Goal: Navigation & Orientation: Find specific page/section

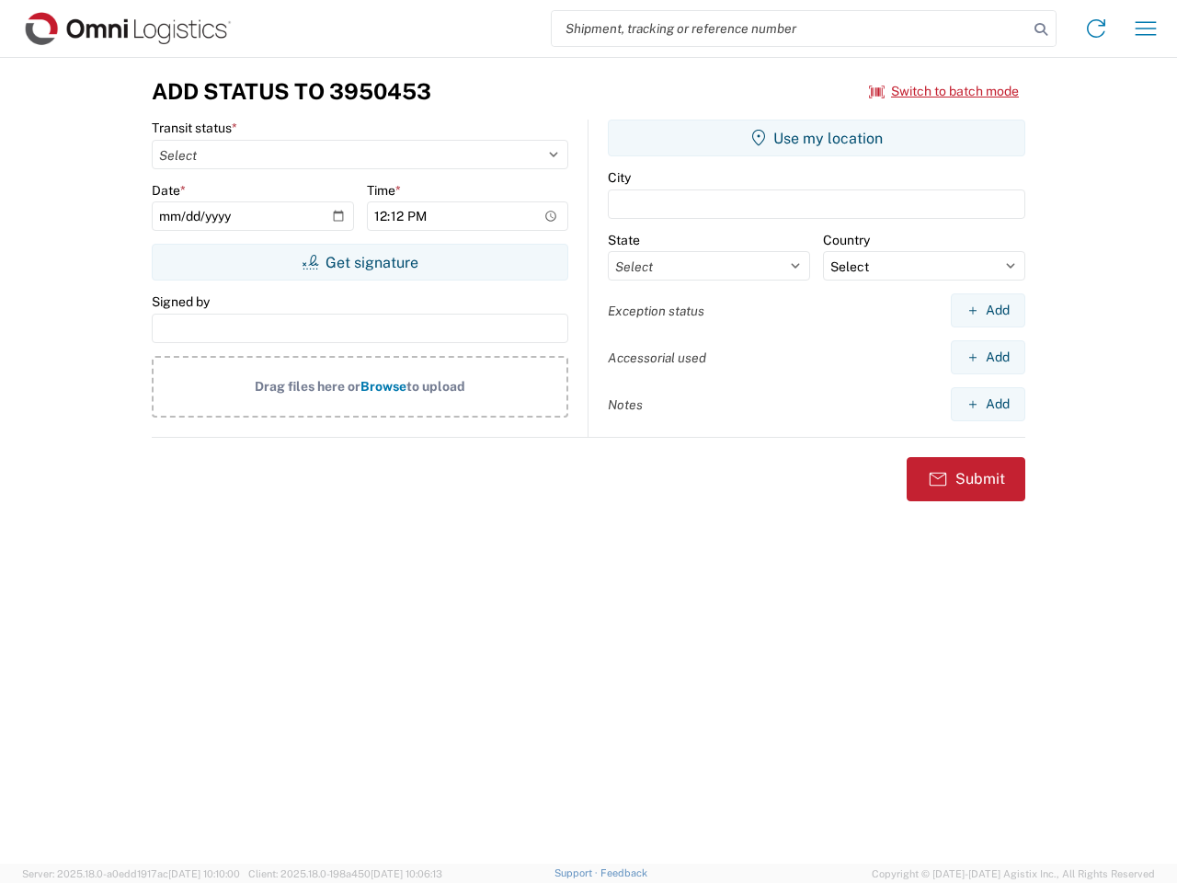
click at [790, 29] on input "search" at bounding box center [790, 28] width 476 height 35
click at [1041, 29] on icon at bounding box center [1041, 30] width 26 height 26
click at [1096, 29] on icon at bounding box center [1096, 28] width 29 height 29
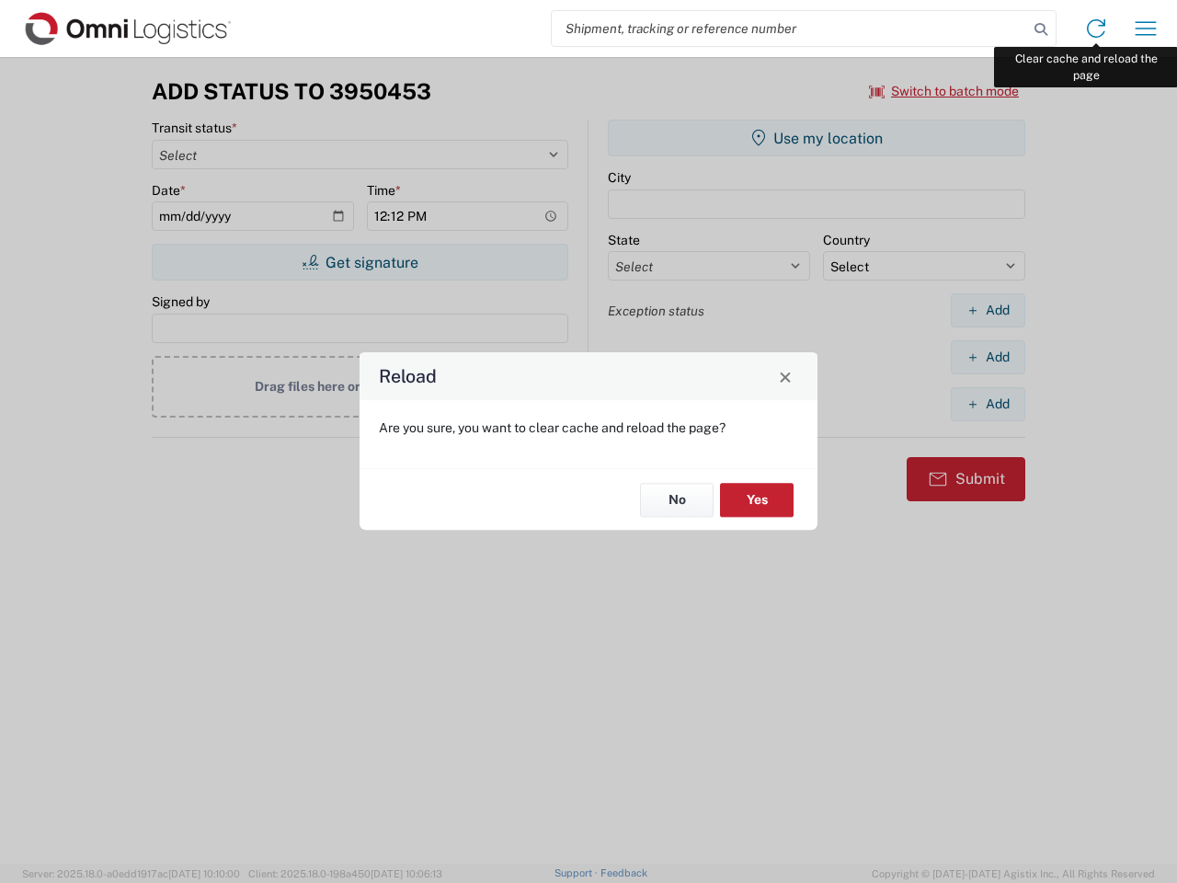
click at [1146, 29] on div "Reload Are you sure, you want to clear cache and reload the page? No Yes" at bounding box center [588, 441] width 1177 height 883
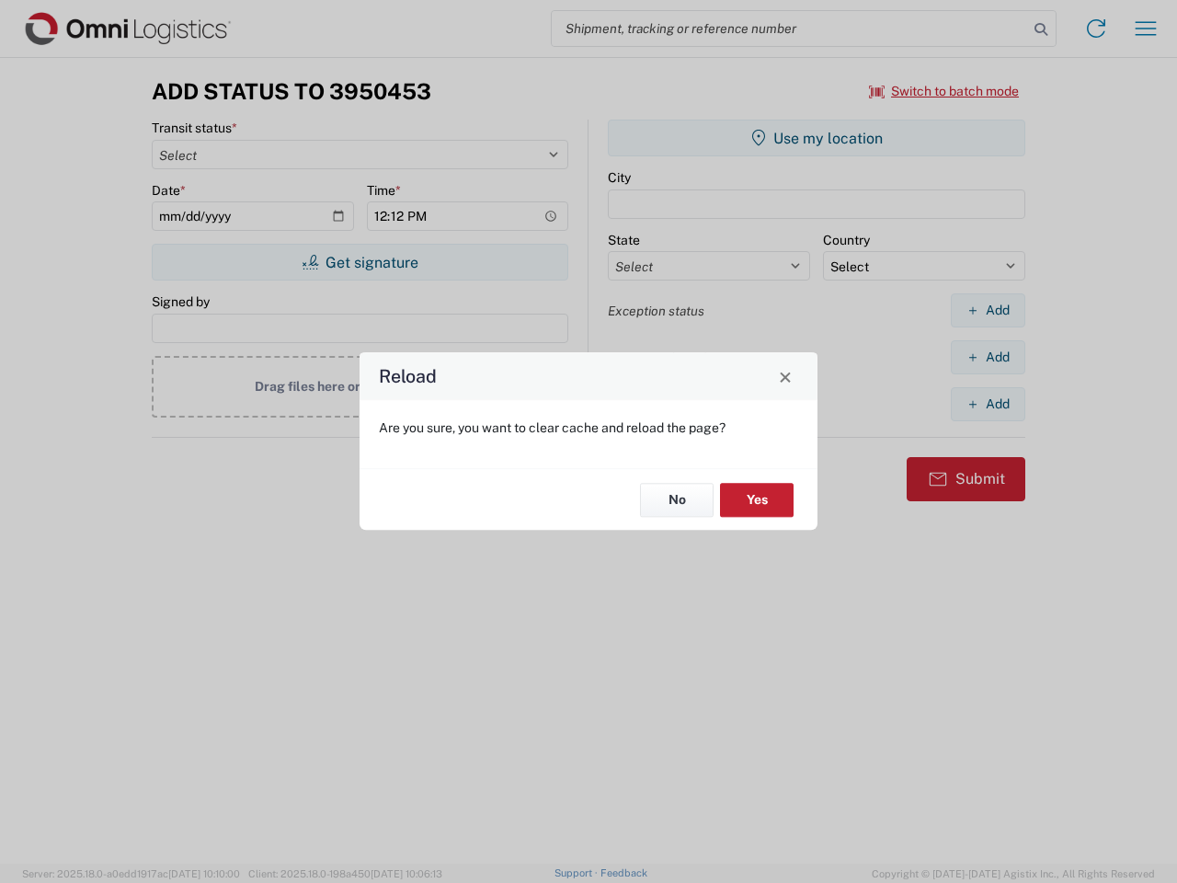
click at [945, 91] on div "Reload Are you sure, you want to clear cache and reload the page? No Yes" at bounding box center [588, 441] width 1177 height 883
click at [360, 262] on div "Reload Are you sure, you want to clear cache and reload the page? No Yes" at bounding box center [588, 441] width 1177 height 883
click at [817, 138] on div "Reload Are you sure, you want to clear cache and reload the page? No Yes" at bounding box center [588, 441] width 1177 height 883
click at [988, 310] on div "Reload Are you sure, you want to clear cache and reload the page? No Yes" at bounding box center [588, 441] width 1177 height 883
click at [988, 357] on div "Reload Are you sure, you want to clear cache and reload the page? No Yes" at bounding box center [588, 441] width 1177 height 883
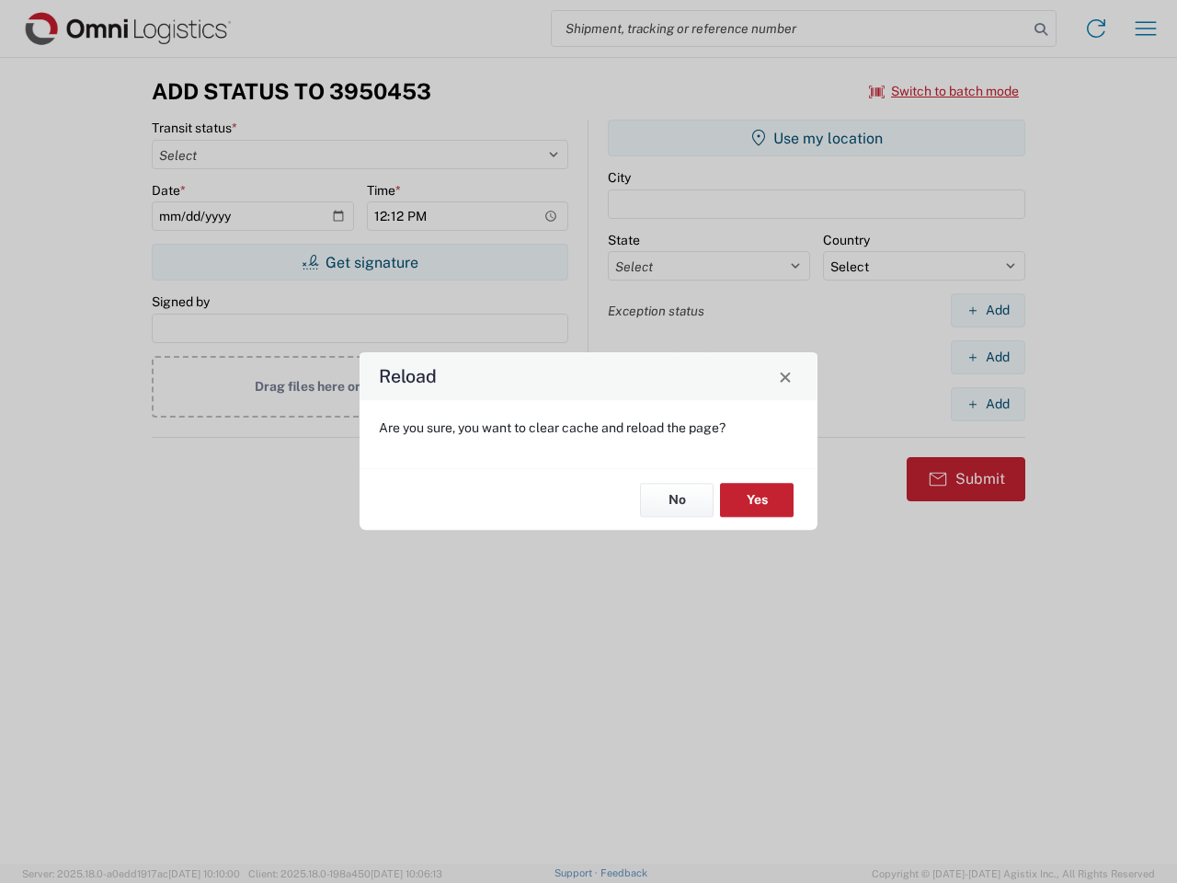
click at [988, 404] on div "Reload Are you sure, you want to clear cache and reload the page? No Yes" at bounding box center [588, 441] width 1177 height 883
